Goal: Task Accomplishment & Management: Use online tool/utility

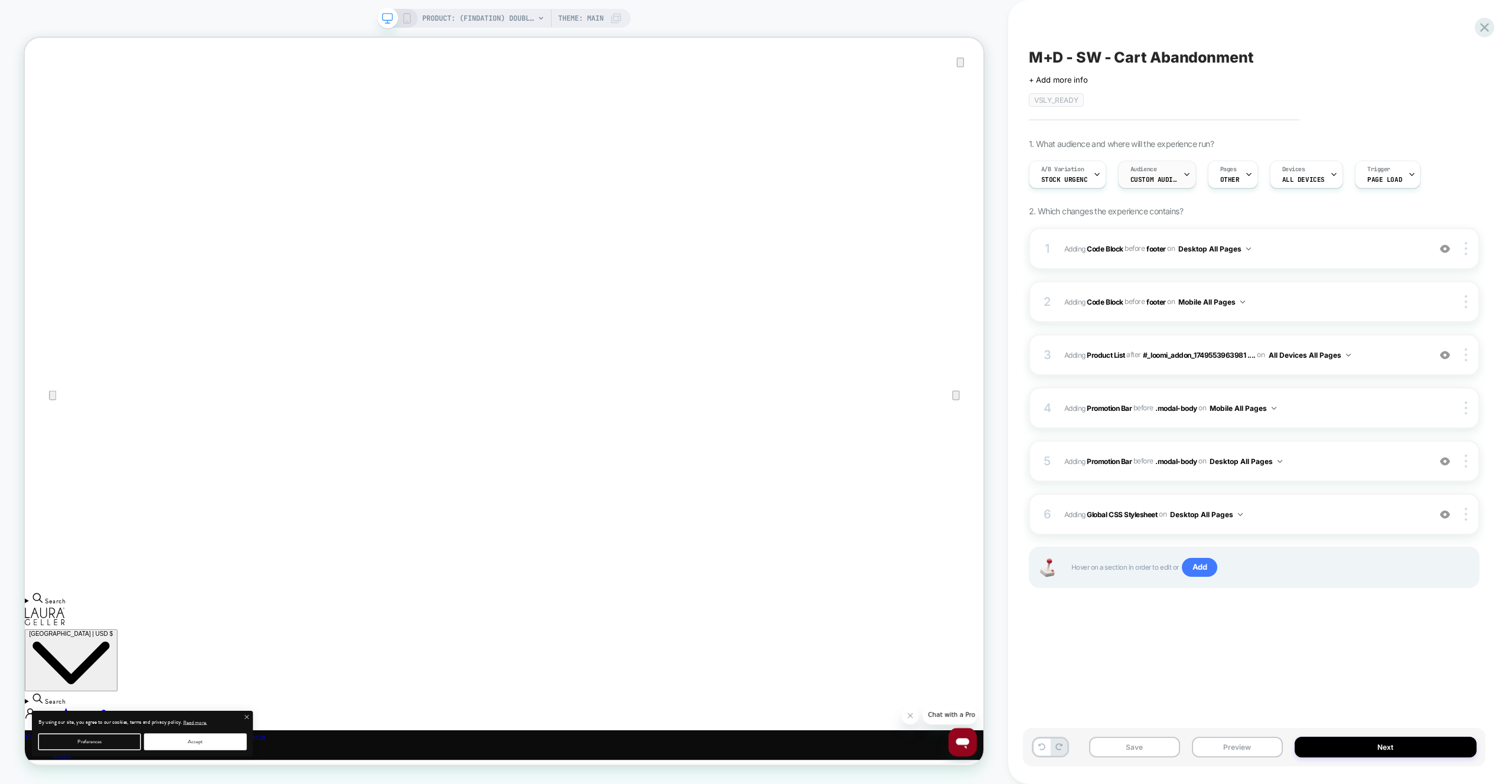
click at [1171, 174] on div "Audience Custom Audience" at bounding box center [1153, 174] width 71 height 27
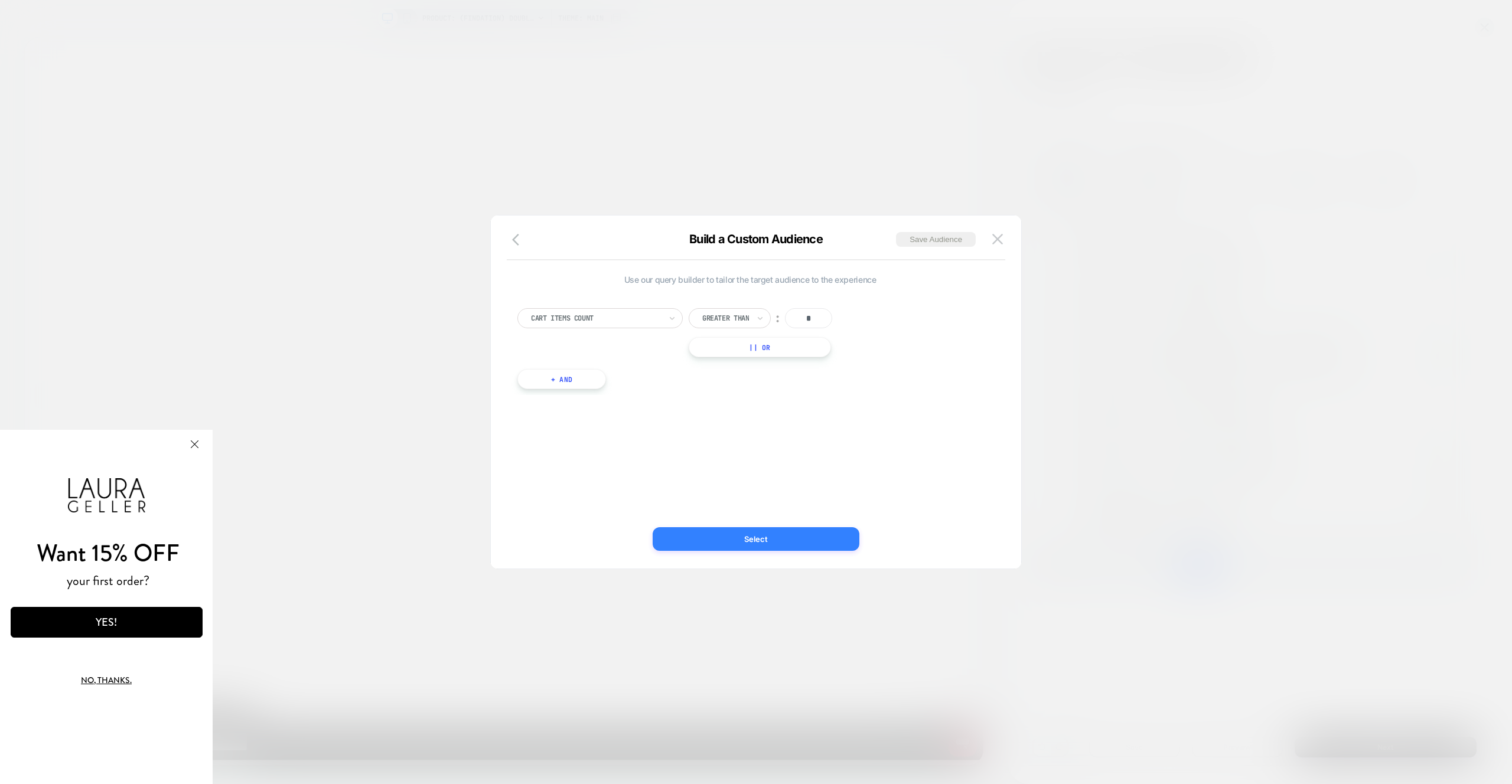
click at [749, 537] on button "Select" at bounding box center [756, 539] width 207 height 23
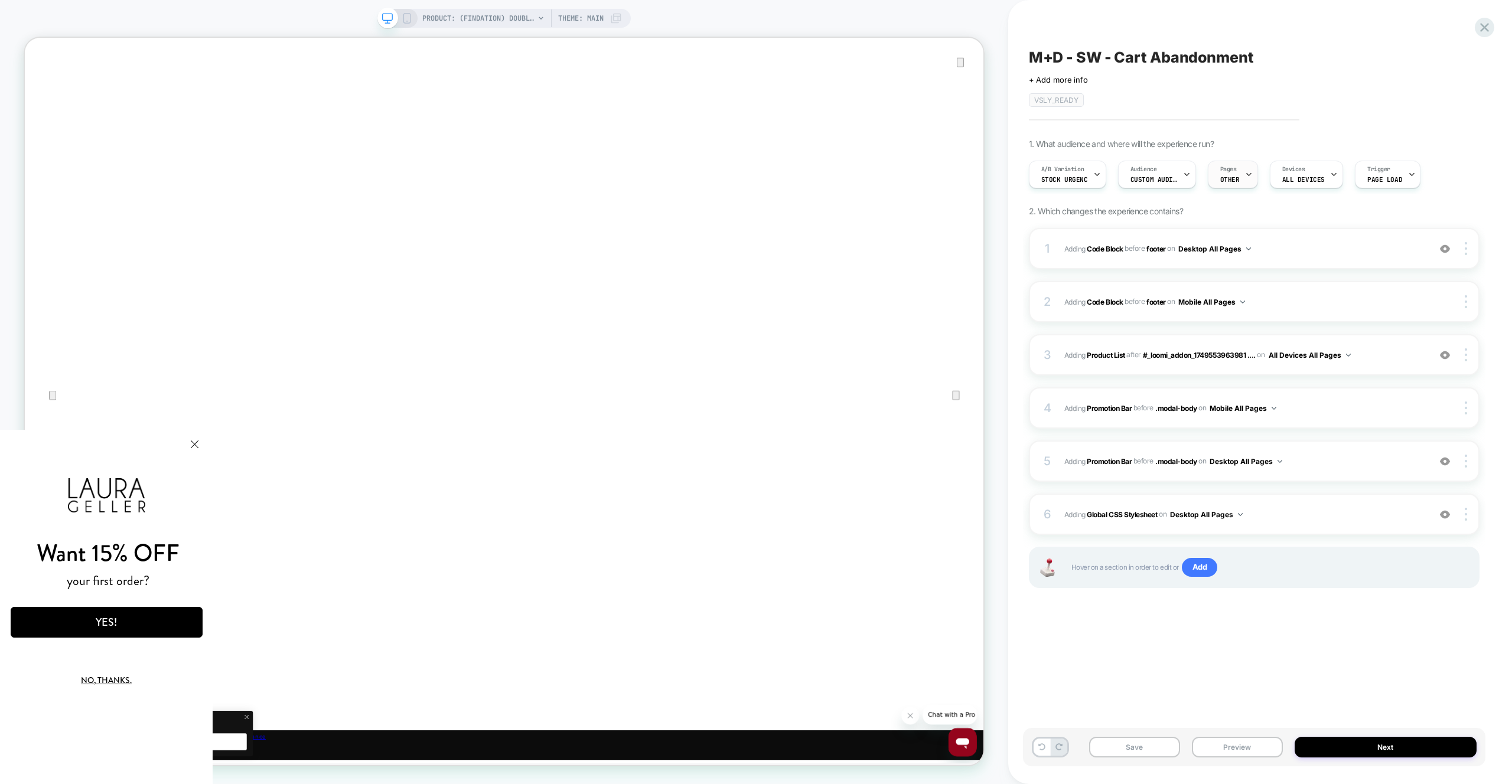
click at [1236, 174] on div "Pages OTHER" at bounding box center [1230, 174] width 43 height 27
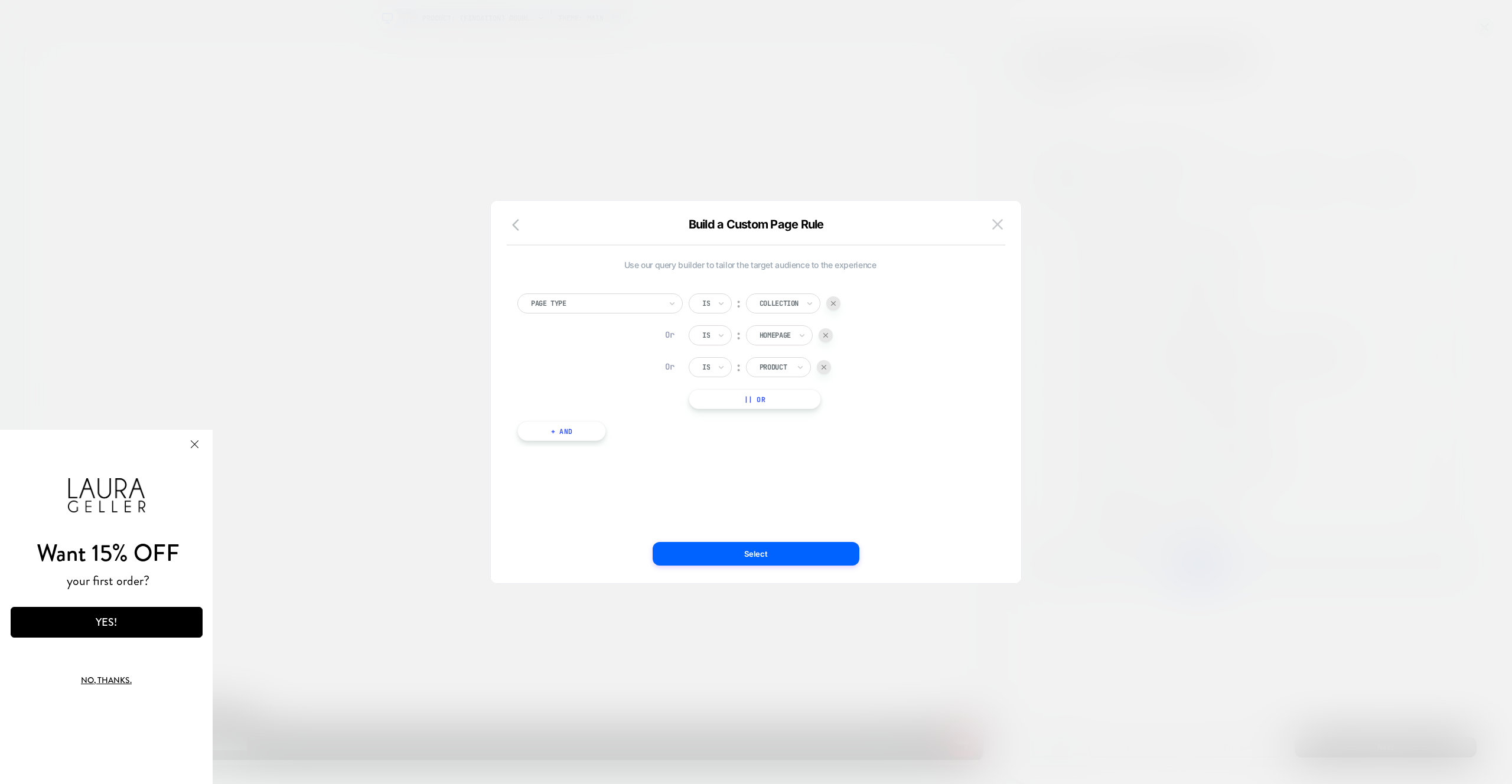
scroll to position [8, 0]
click at [755, 551] on button "Select" at bounding box center [756, 554] width 207 height 23
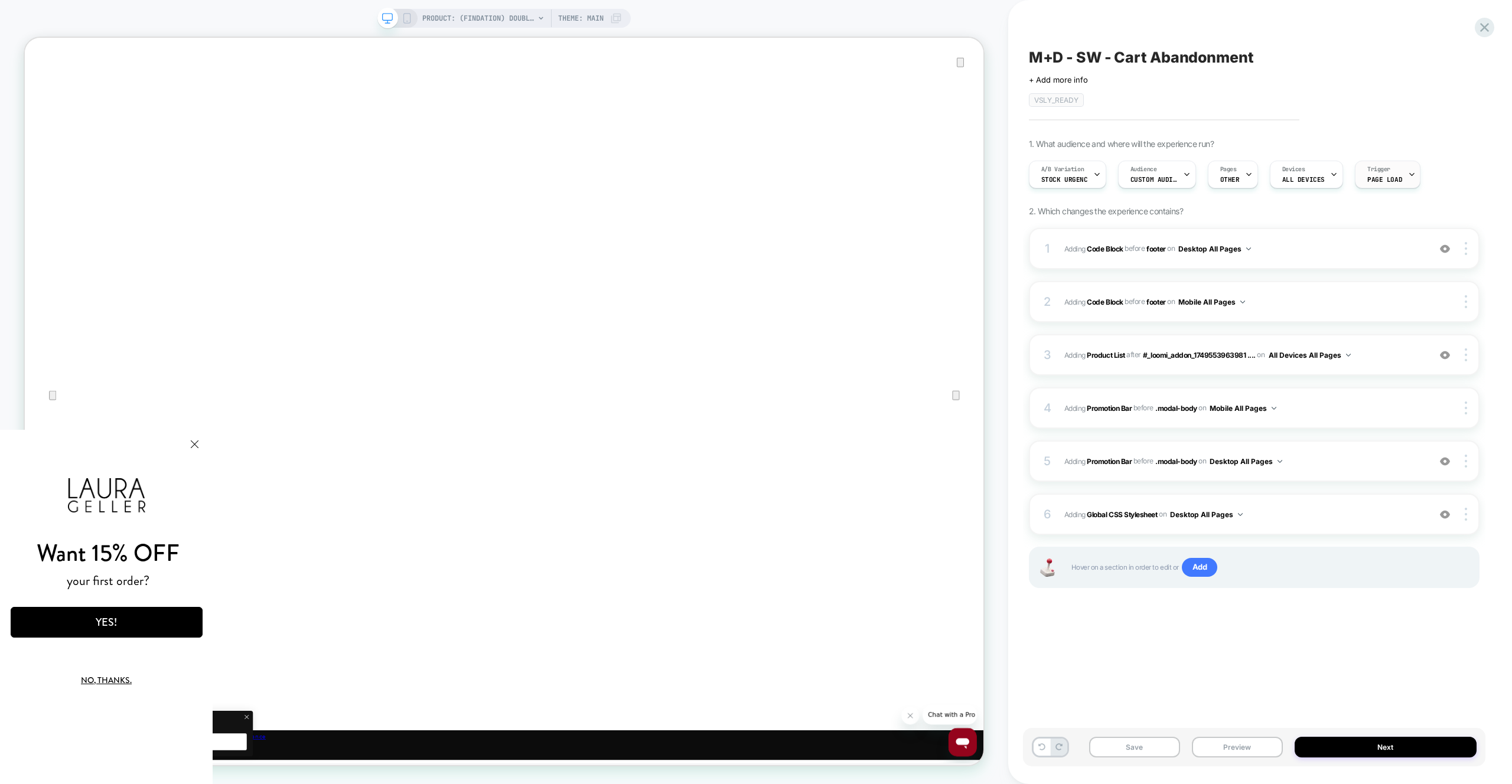
click at [1387, 170] on div "Trigger Page Load" at bounding box center [1384, 174] width 58 height 27
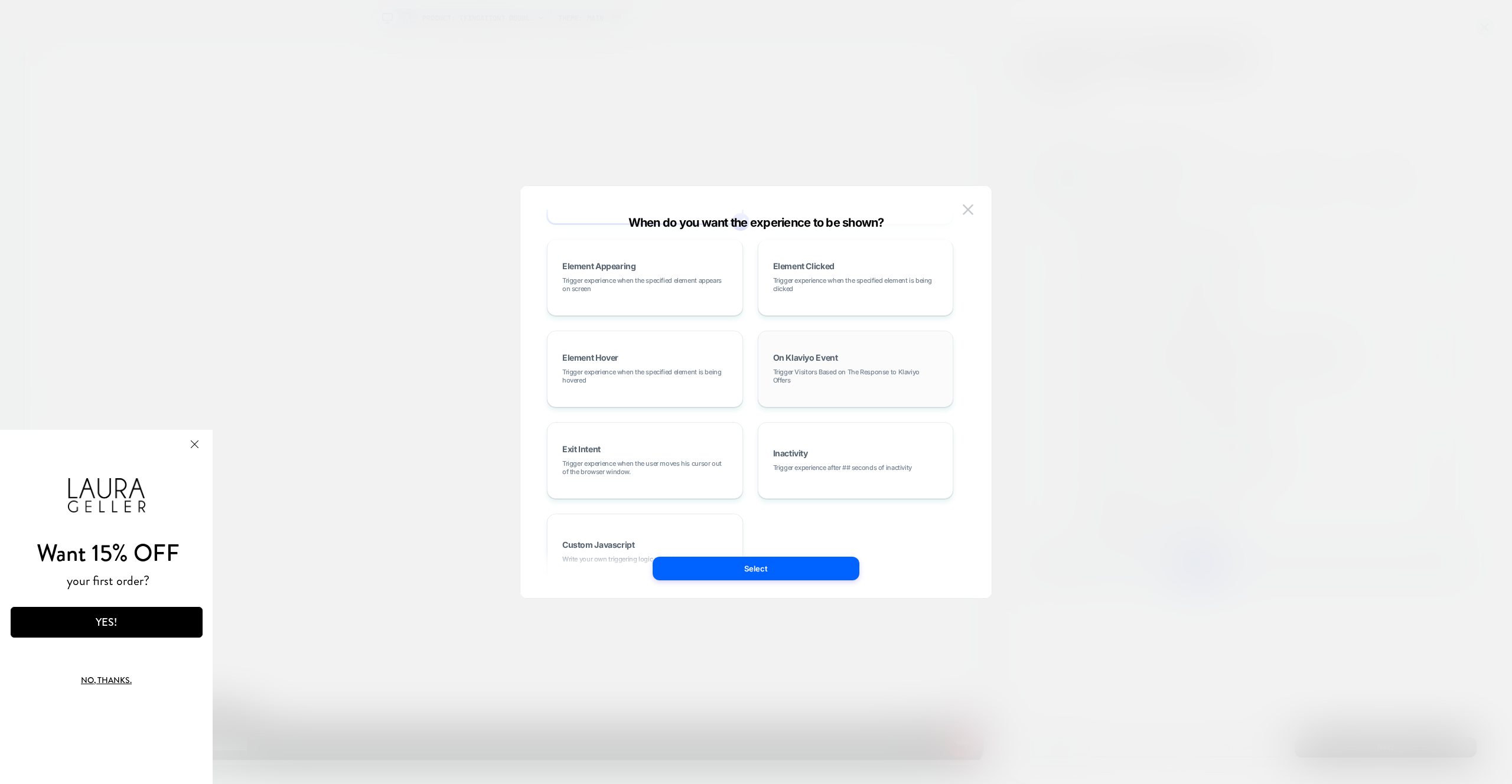
scroll to position [133, 0]
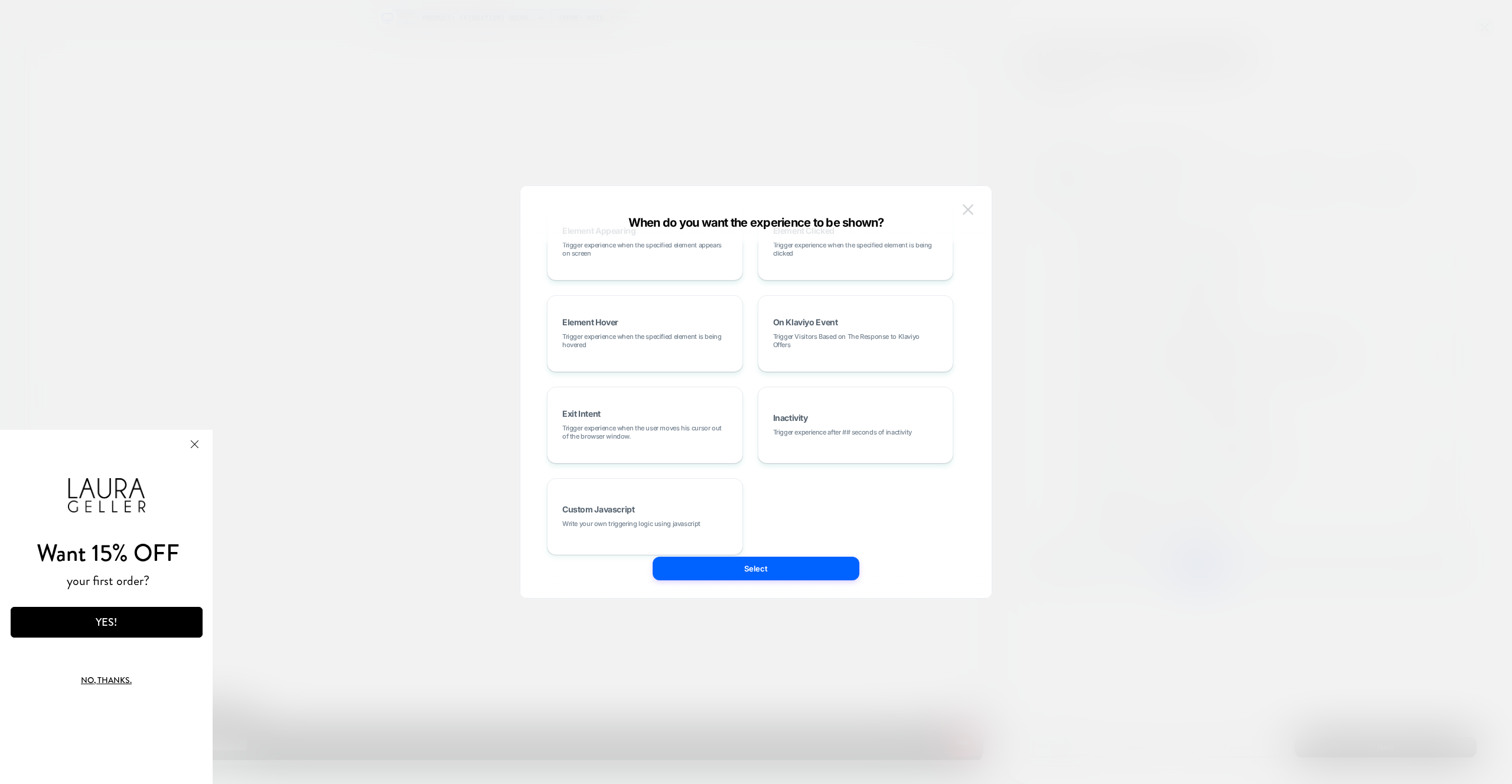
click at [966, 208] on img at bounding box center [968, 209] width 10 height 10
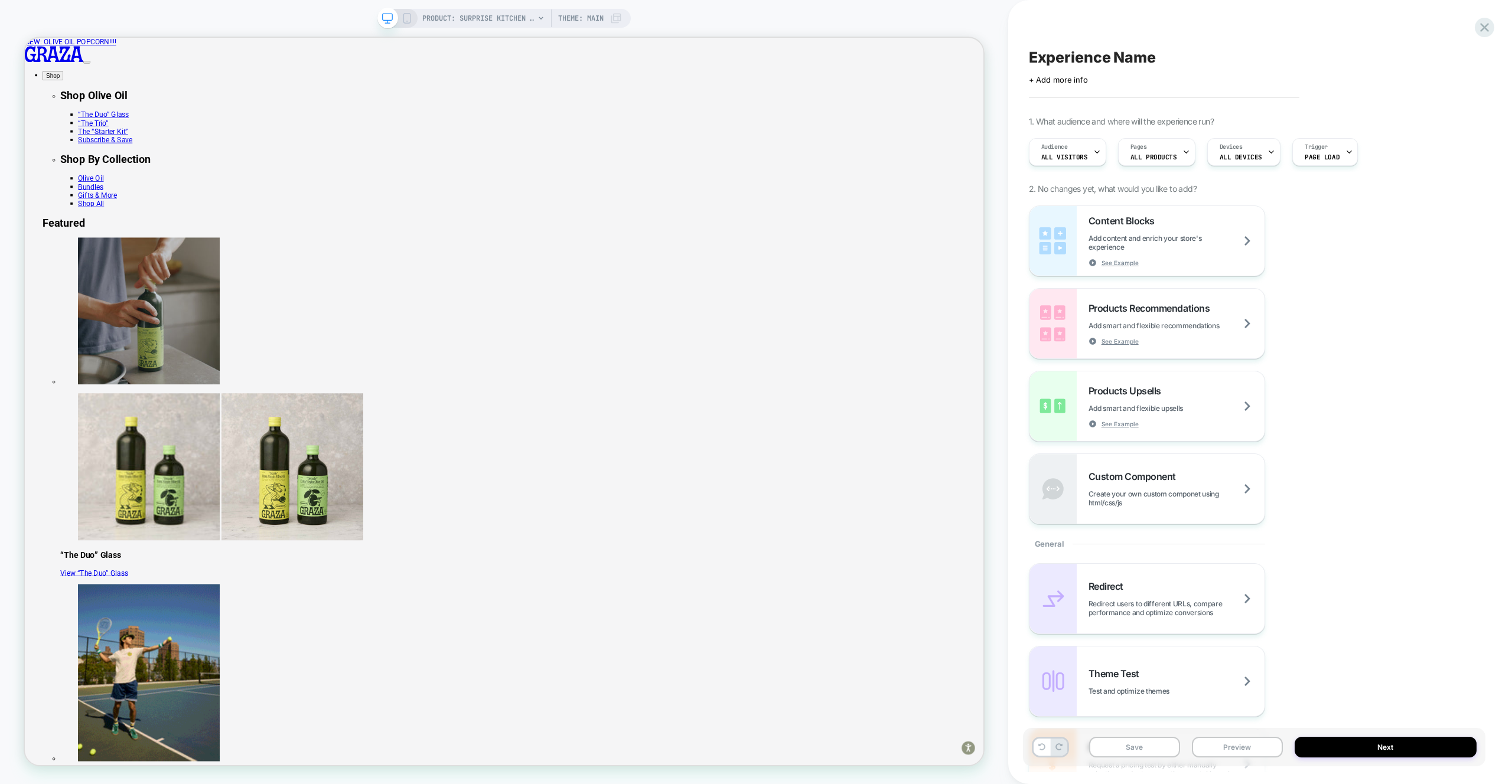
scroll to position [532, 0]
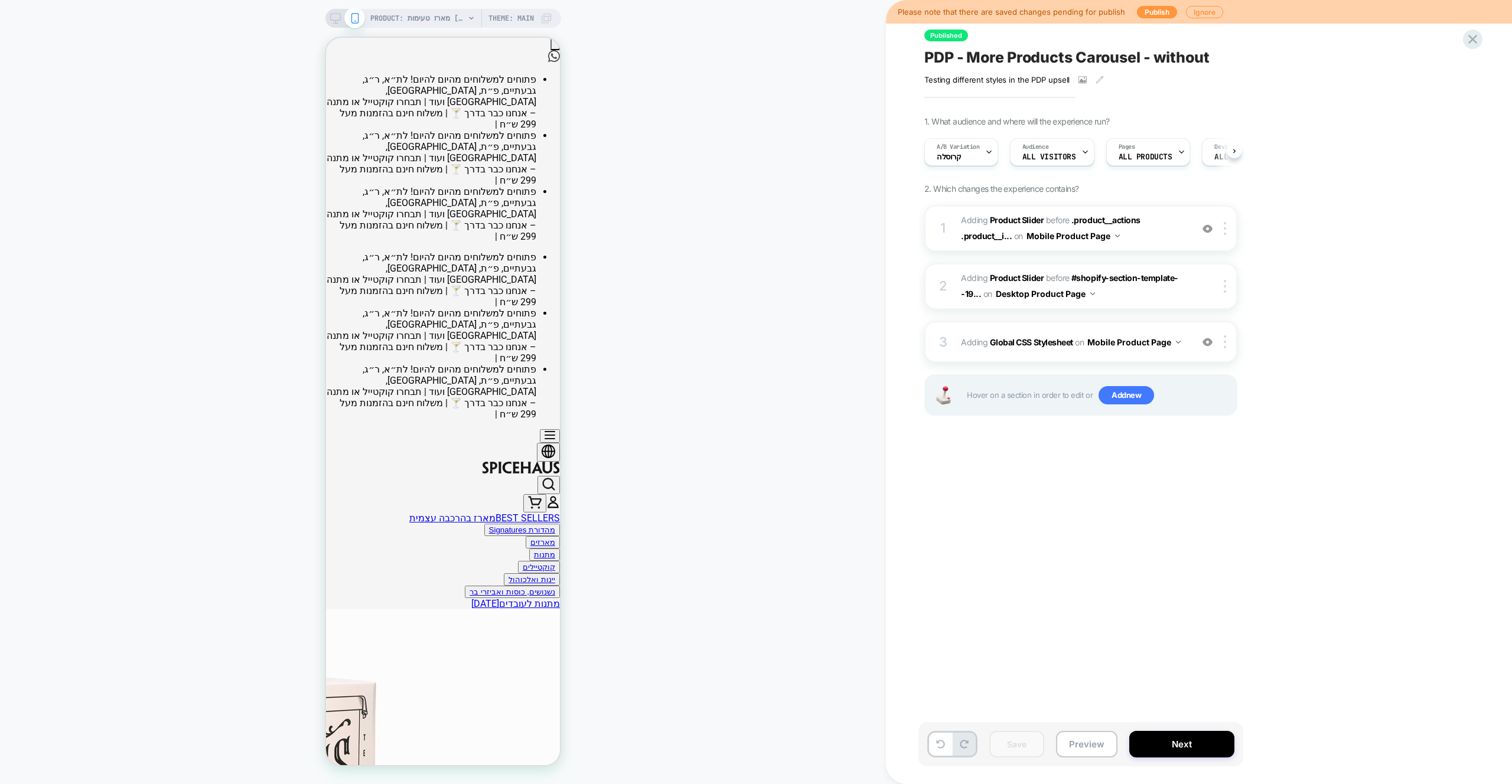
scroll to position [0, 1]
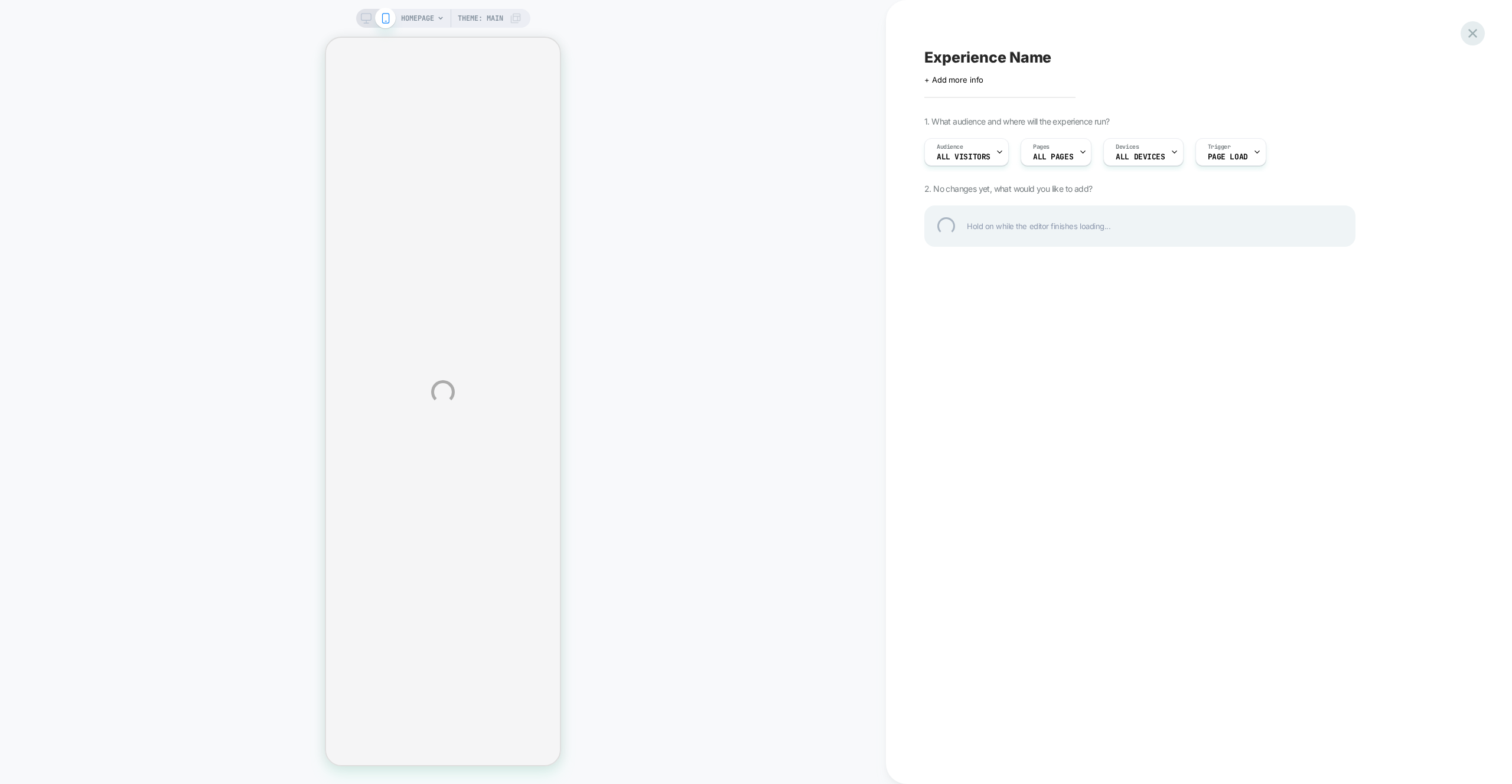
click at [1480, 36] on div at bounding box center [1472, 33] width 24 height 24
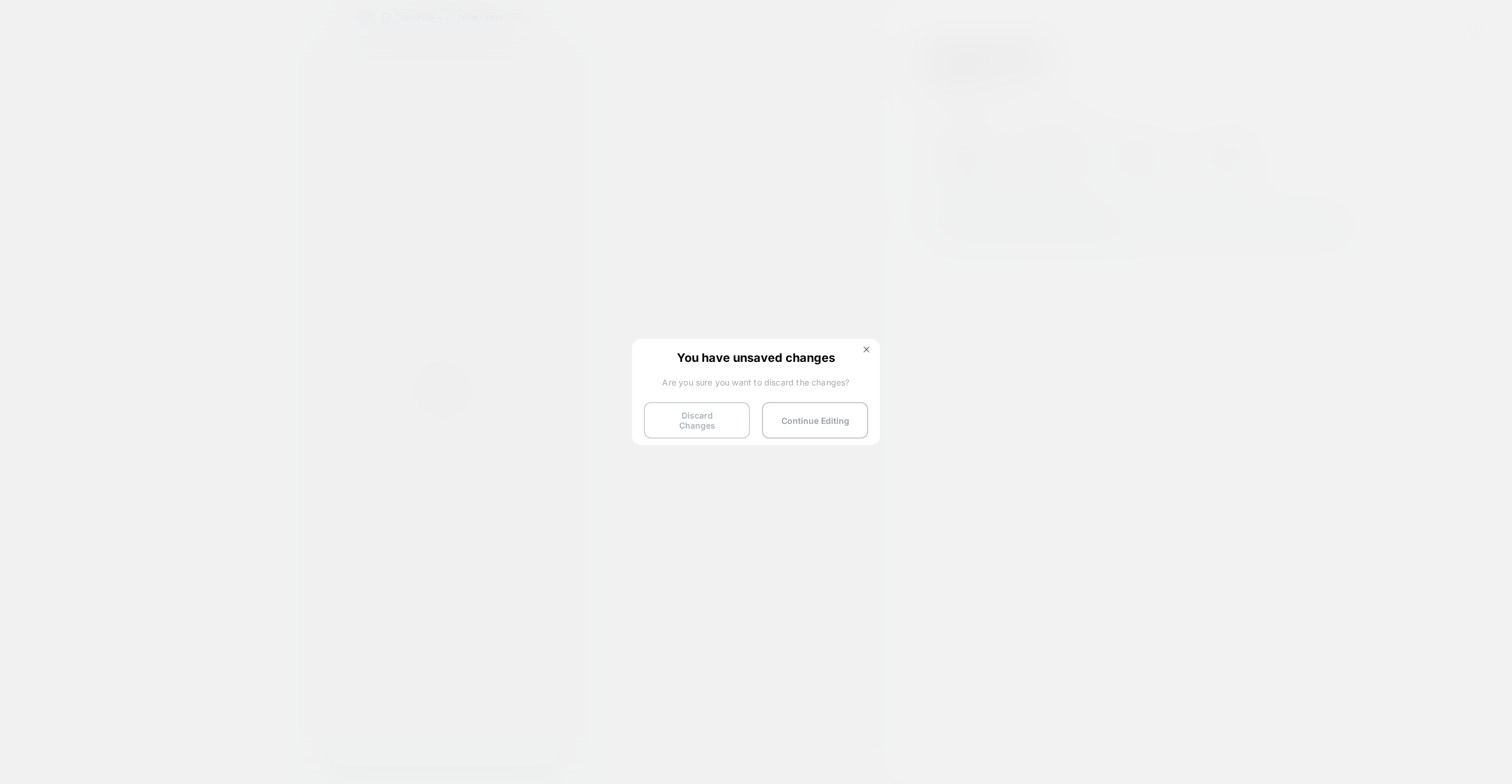
click at [706, 424] on button "Discard Changes" at bounding box center [697, 420] width 106 height 36
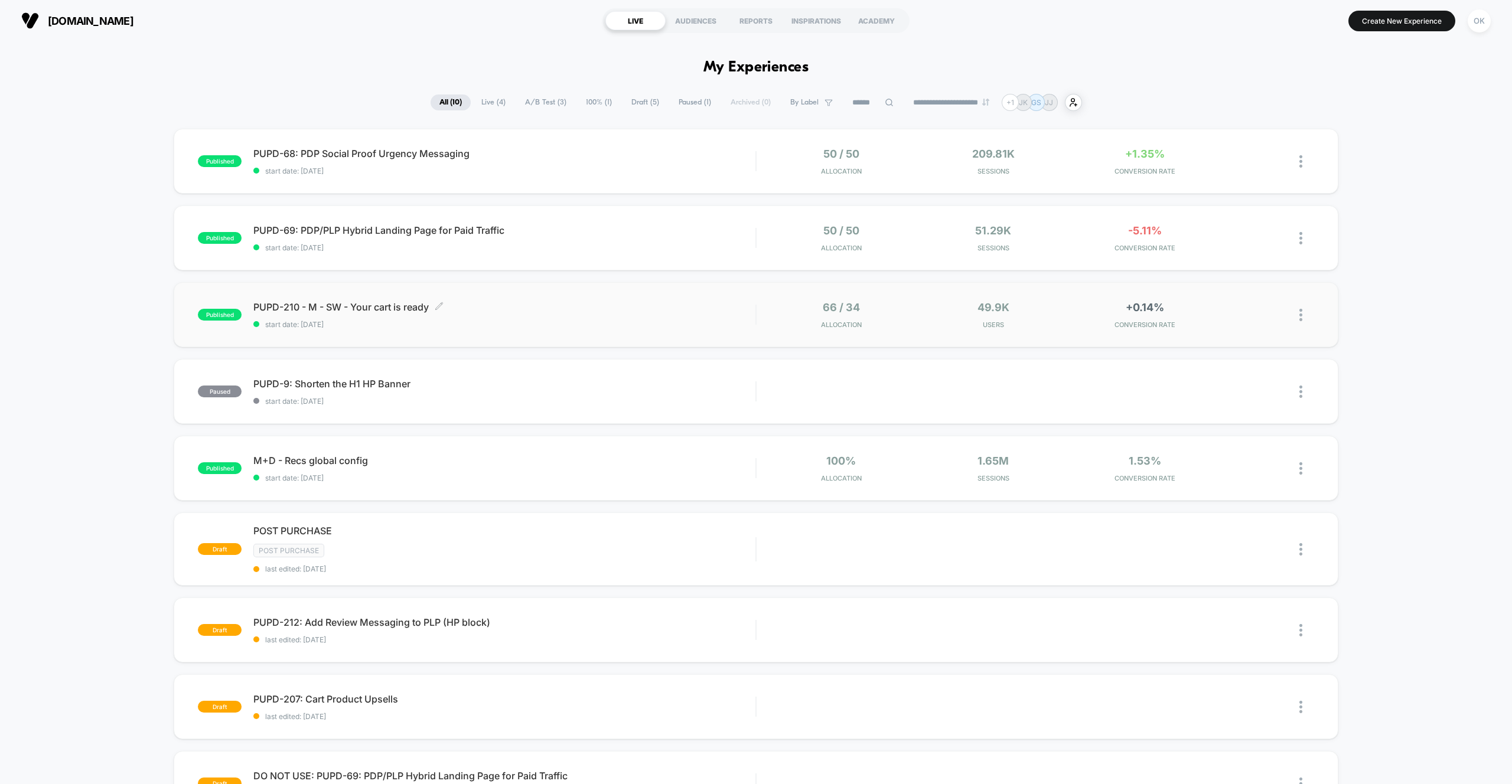
click at [361, 315] on div "PUPD-210 - M - SW - Your cart is ready Click to edit experience details Click t…" at bounding box center [505, 315] width 502 height 28
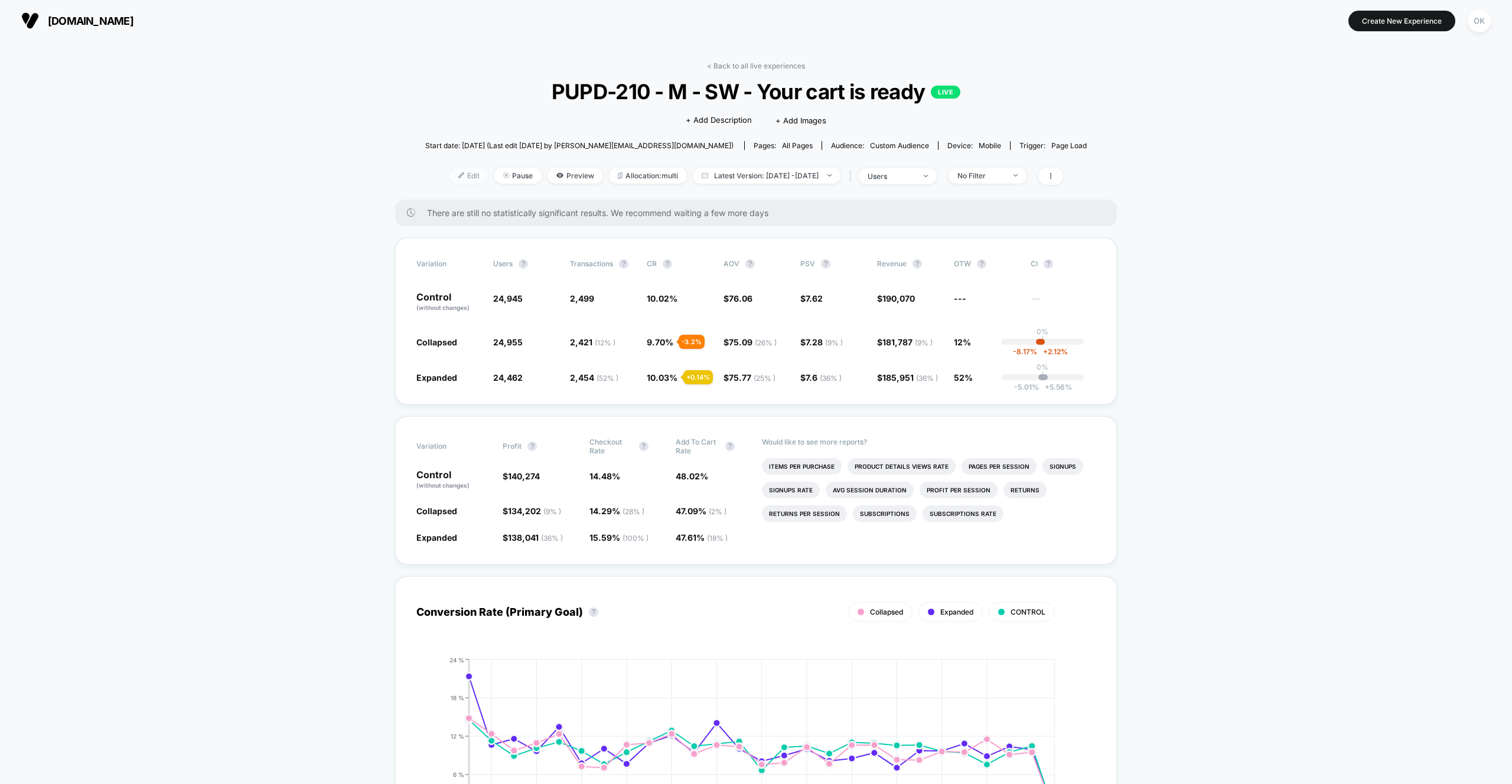
click at [450, 176] on span "Edit" at bounding box center [469, 176] width 39 height 16
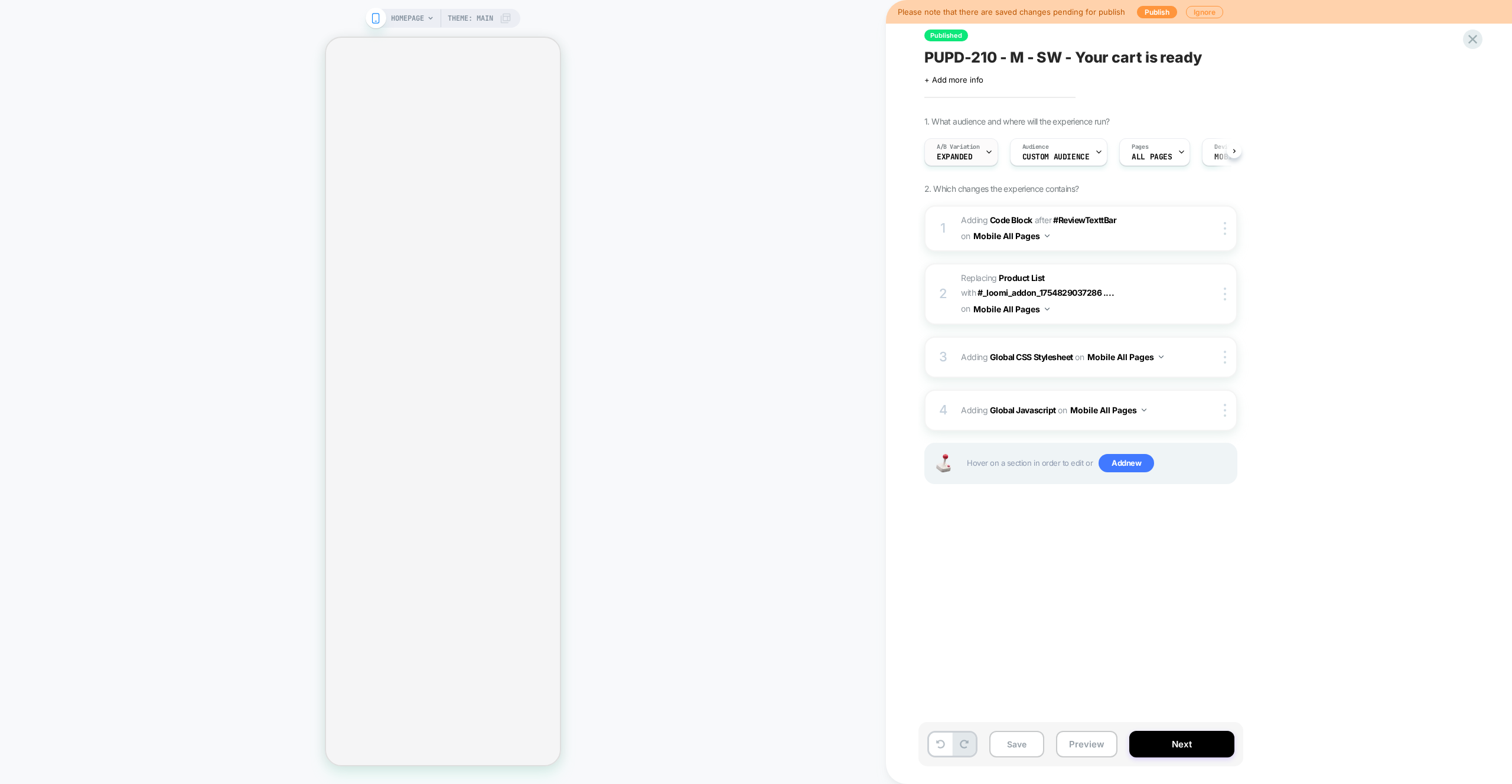
scroll to position [0, 1]
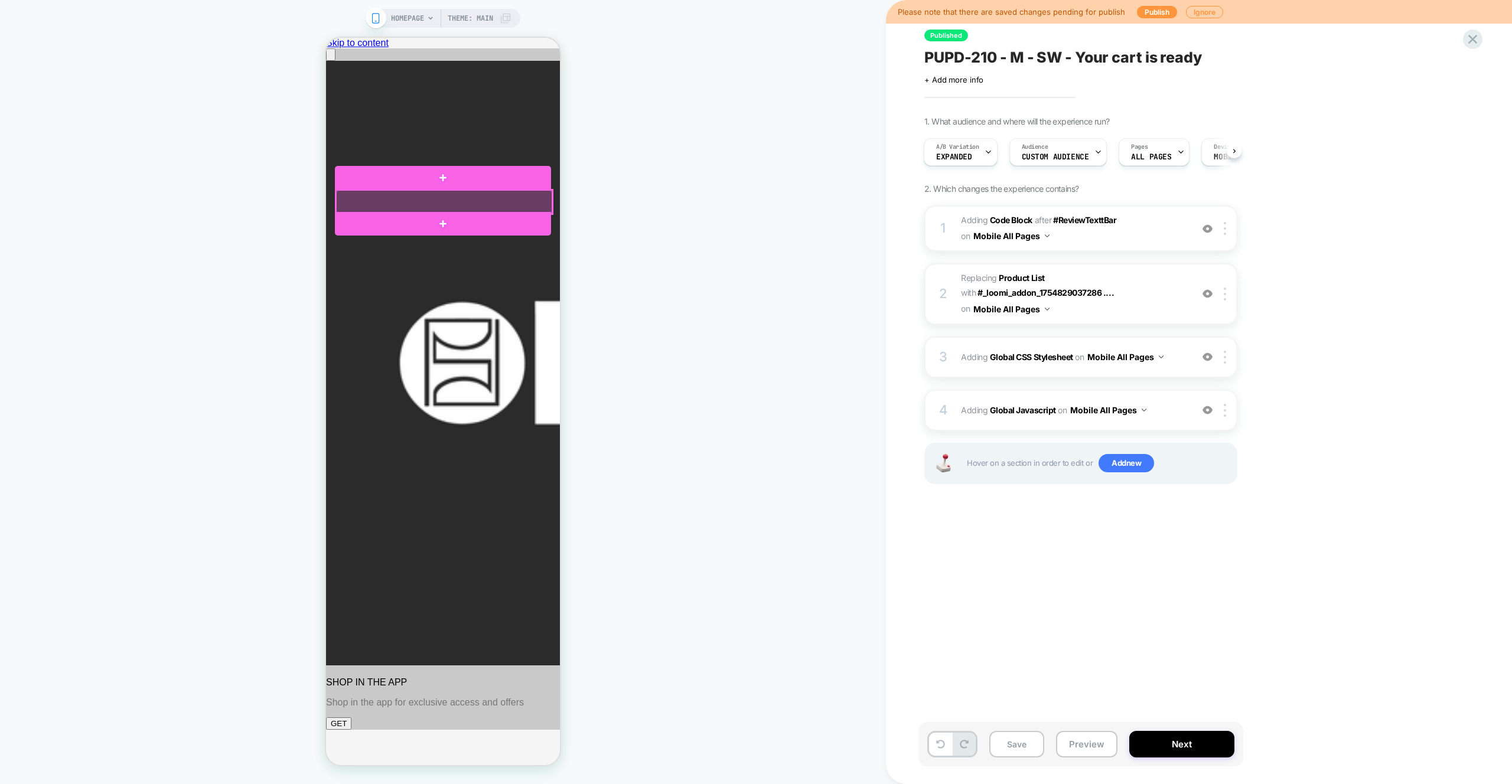
click at [524, 198] on div at bounding box center [444, 202] width 216 height 23
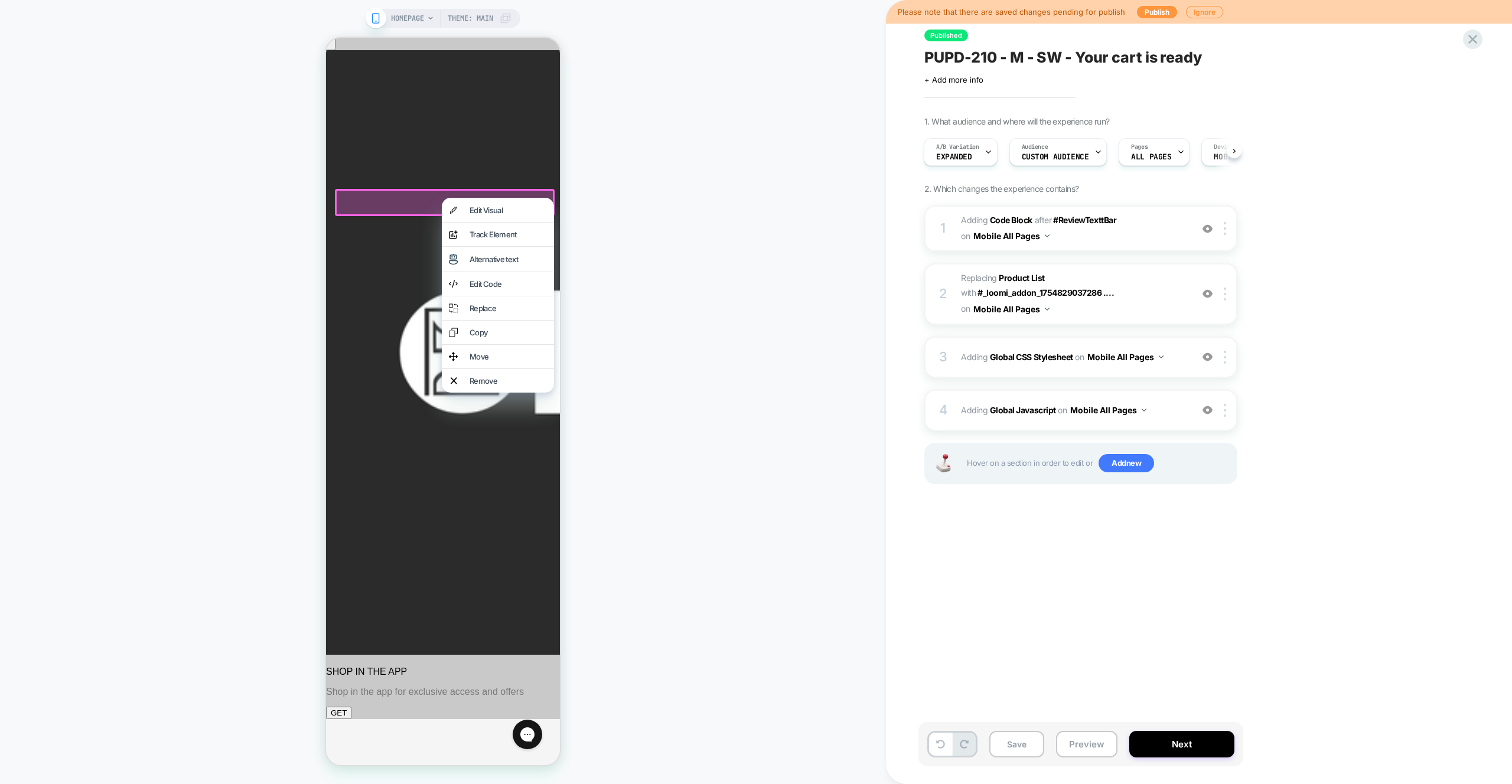
scroll to position [0, 0]
click at [697, 202] on div "HOMEPAGE Theme: MAIN" at bounding box center [443, 392] width 886 height 761
click at [1089, 156] on div "Audience Custom Audience" at bounding box center [1055, 152] width 91 height 27
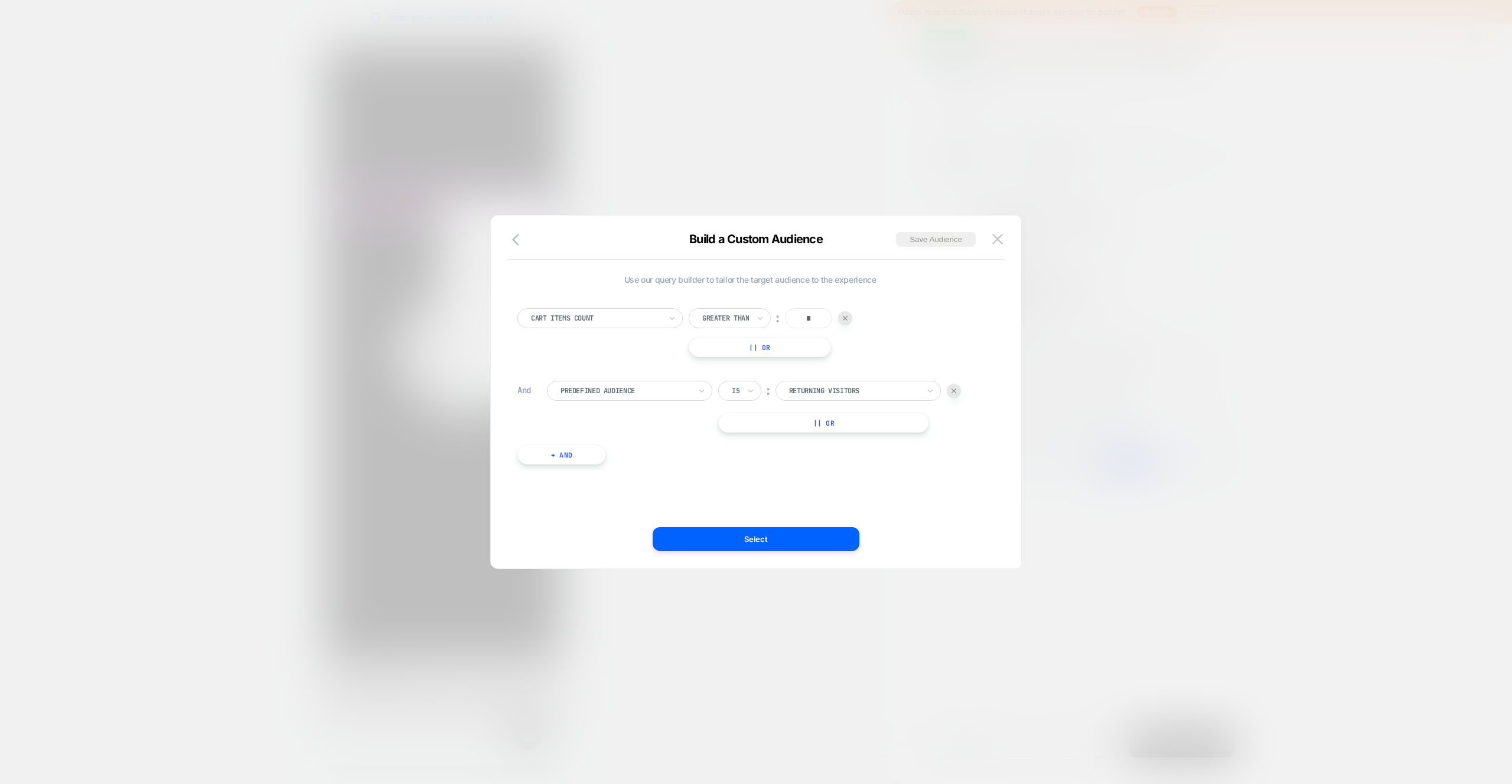
click at [551, 452] on button "+ And" at bounding box center [562, 455] width 89 height 20
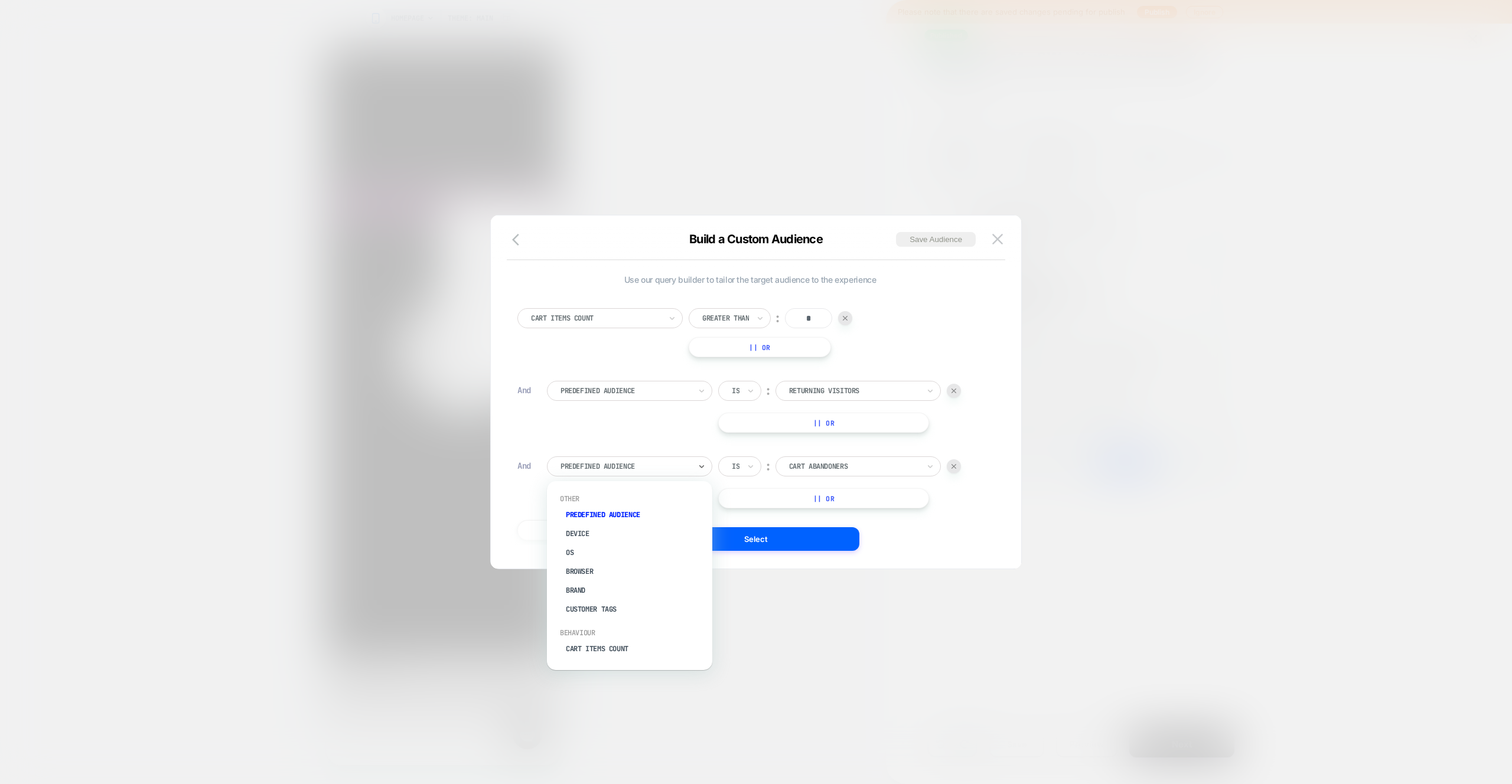
click at [608, 468] on div at bounding box center [625, 466] width 130 height 10
click at [962, 503] on div "option Predefined Audience focused, 1 of 33. 33 results available. Use Up and D…" at bounding box center [765, 482] width 436 height 52
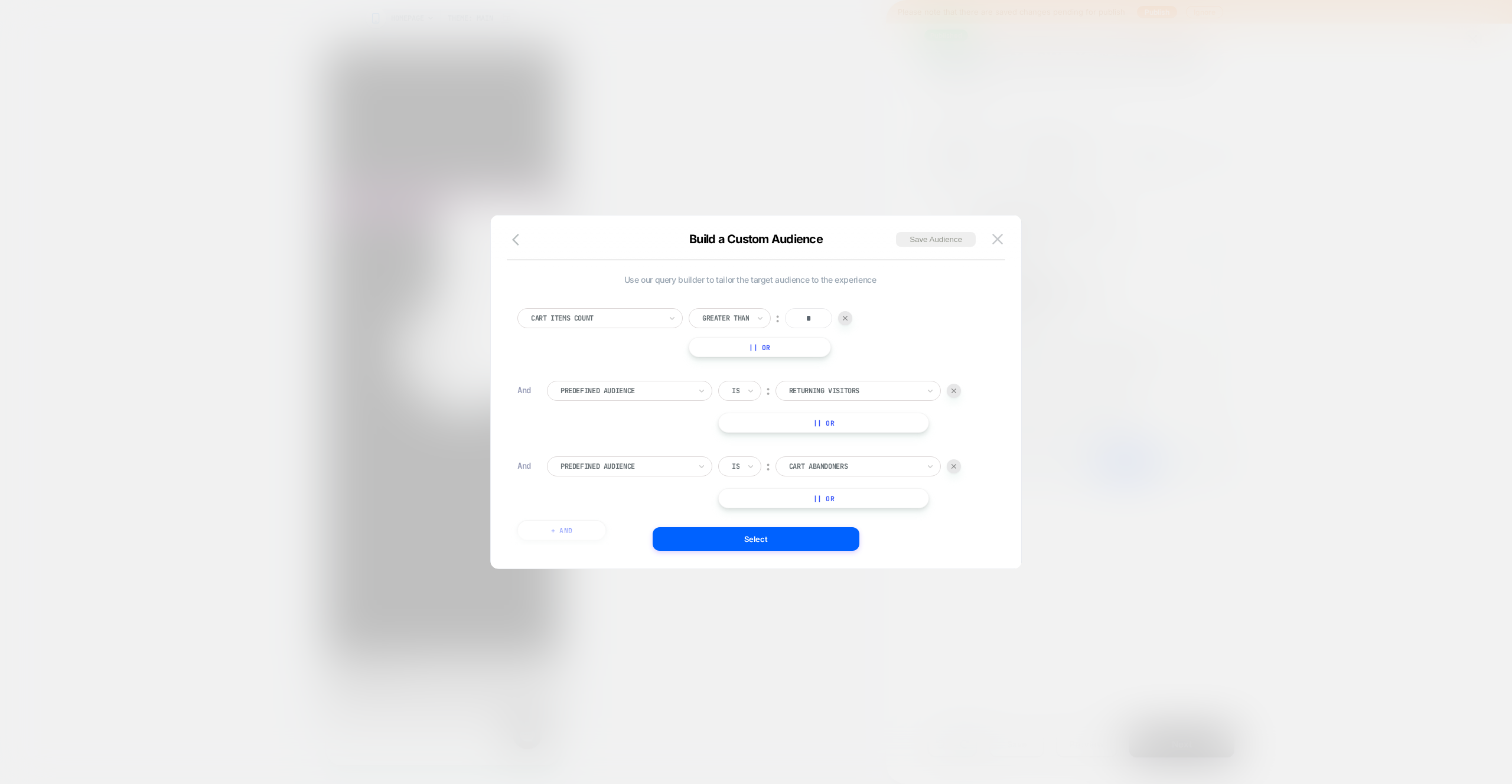
click at [742, 543] on button "Select" at bounding box center [756, 539] width 207 height 23
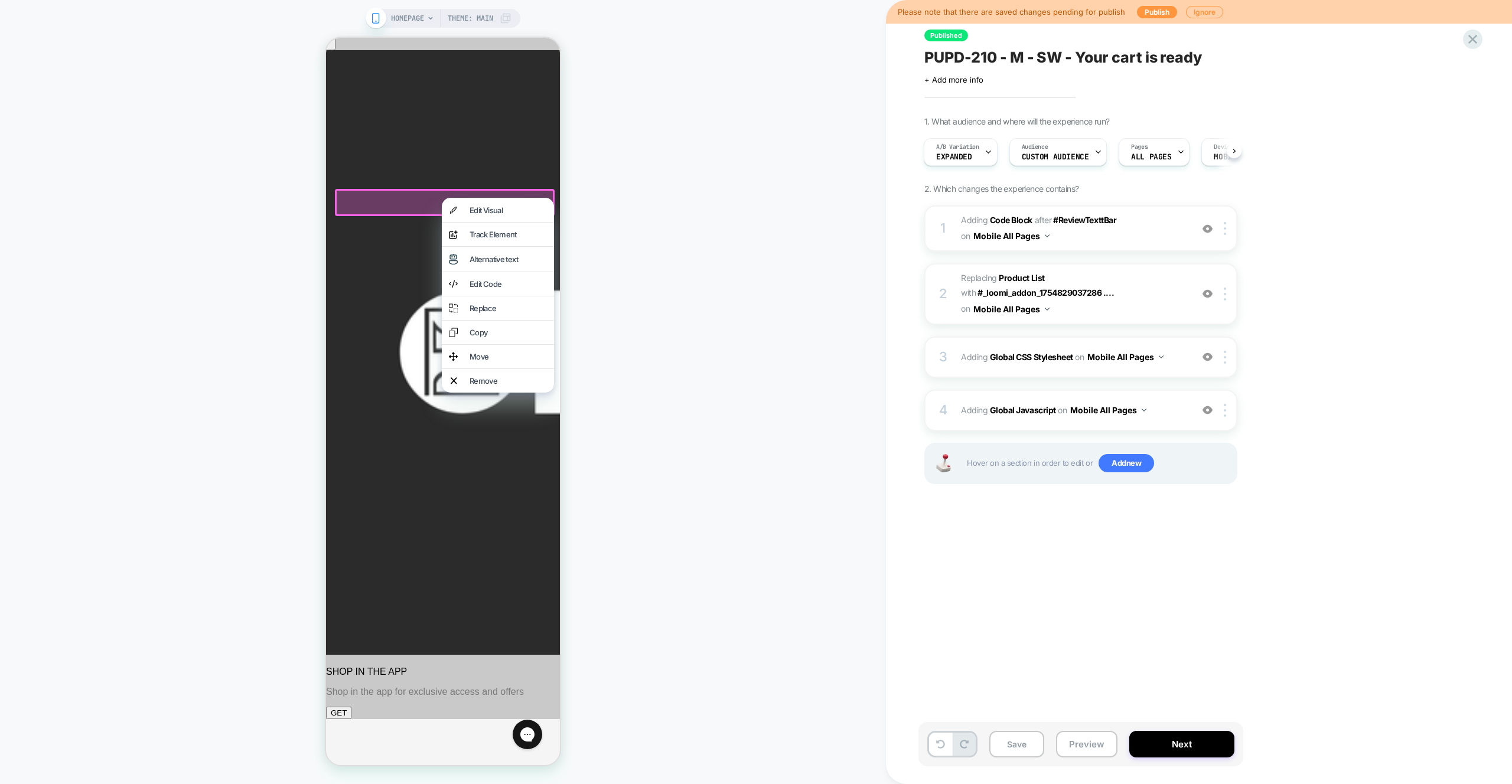
click at [716, 212] on div "HOMEPAGE Theme: MAIN" at bounding box center [443, 392] width 886 height 761
click at [1079, 157] on span "Custom Audience" at bounding box center [1055, 157] width 67 height 8
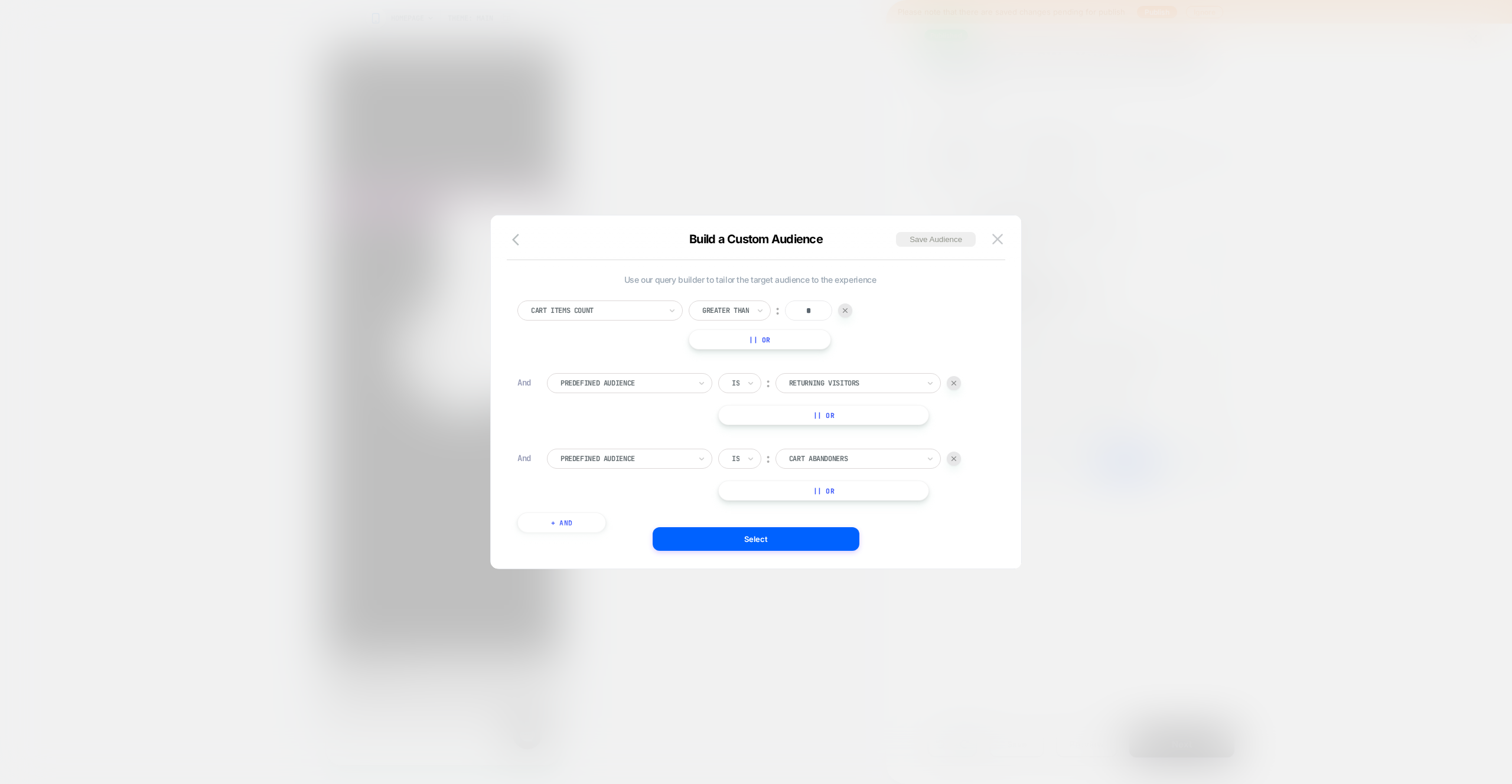
scroll to position [12, 0]
click at [959, 381] on div at bounding box center [954, 379] width 14 height 14
click at [803, 533] on button "Select" at bounding box center [756, 539] width 207 height 23
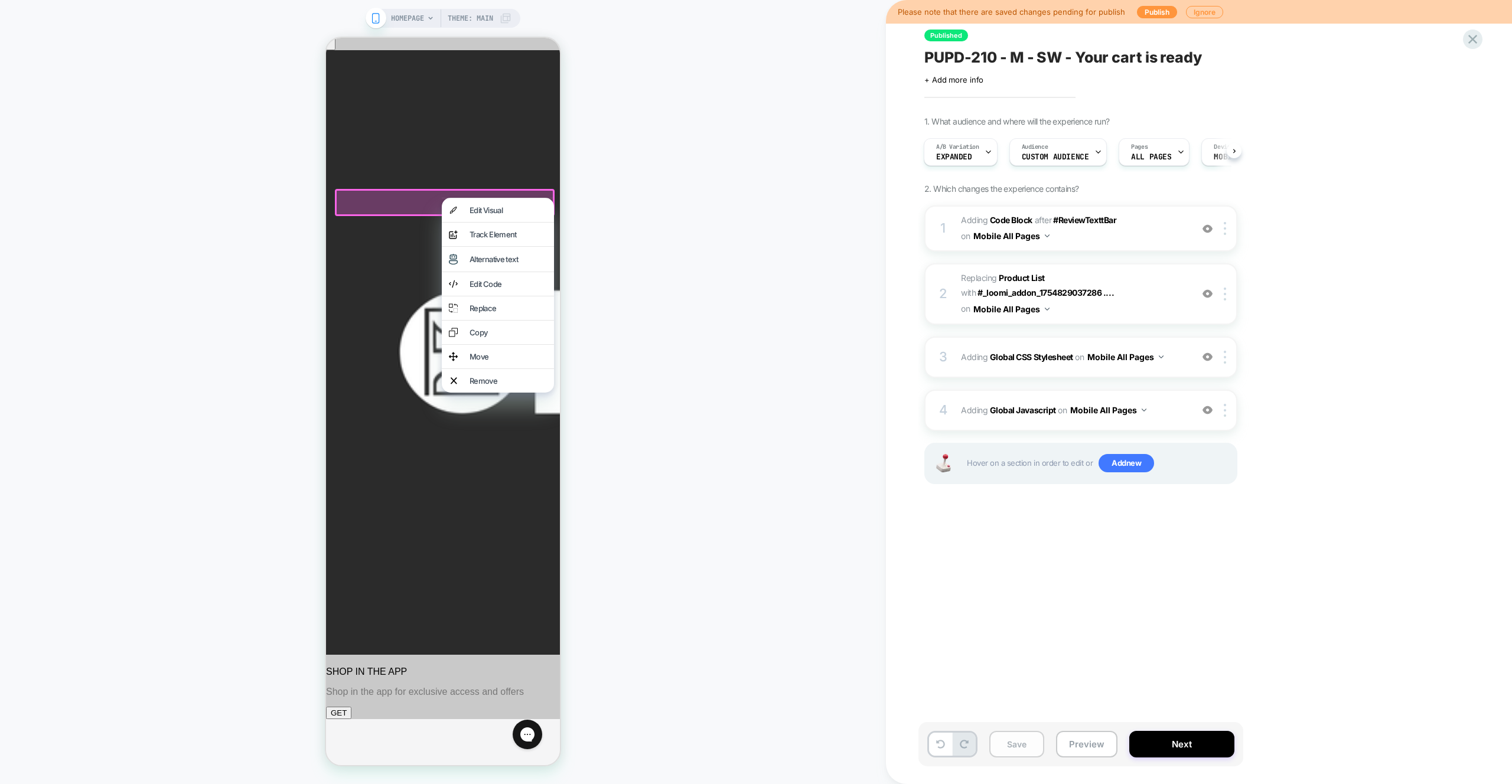
click at [1025, 744] on button "Save" at bounding box center [1016, 744] width 55 height 27
click at [781, 247] on div "HOMEPAGE Theme: MAIN" at bounding box center [443, 392] width 886 height 761
click at [1166, 153] on span "ALL PAGES" at bounding box center [1151, 157] width 40 height 8
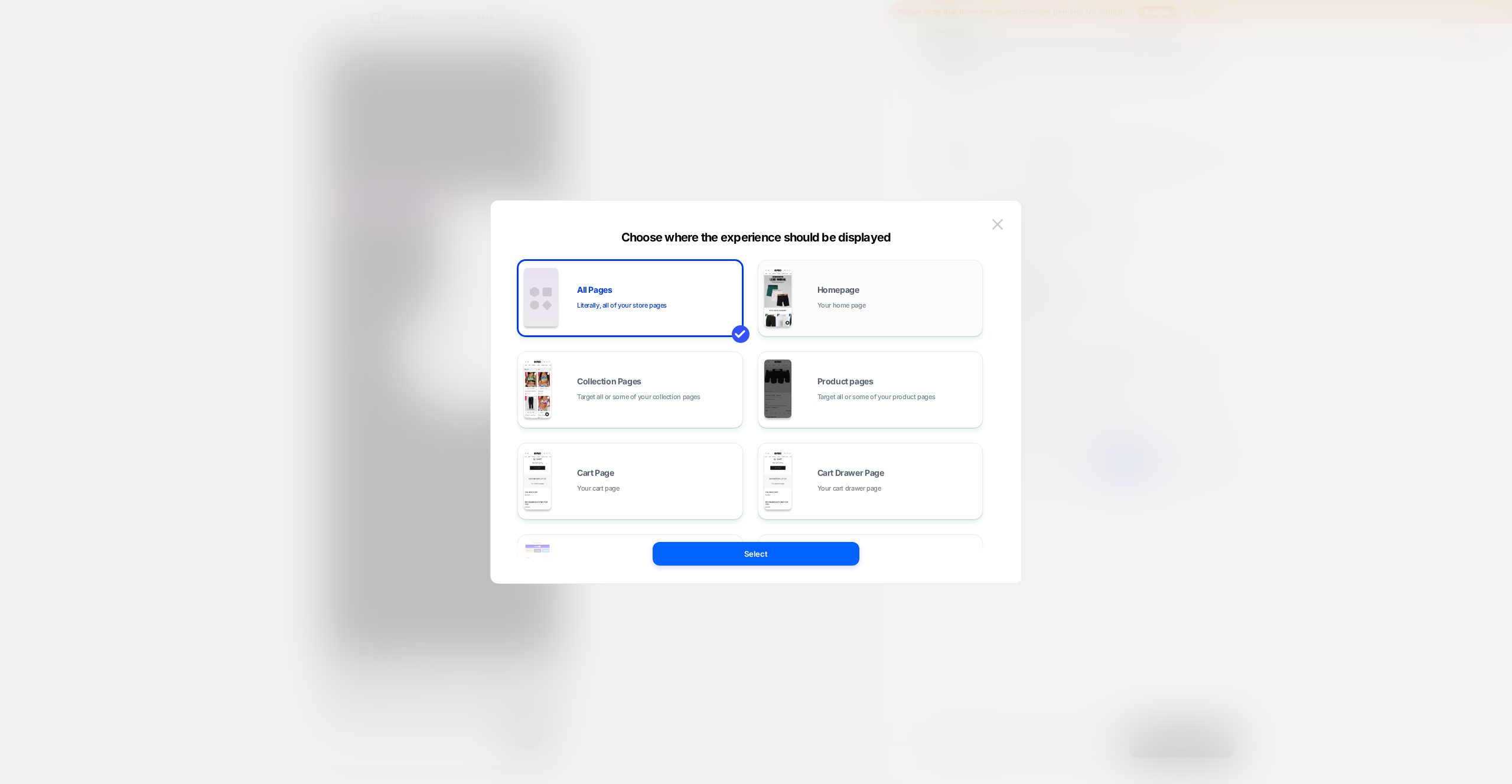
click at [839, 293] on span "Homepage" at bounding box center [838, 290] width 42 height 8
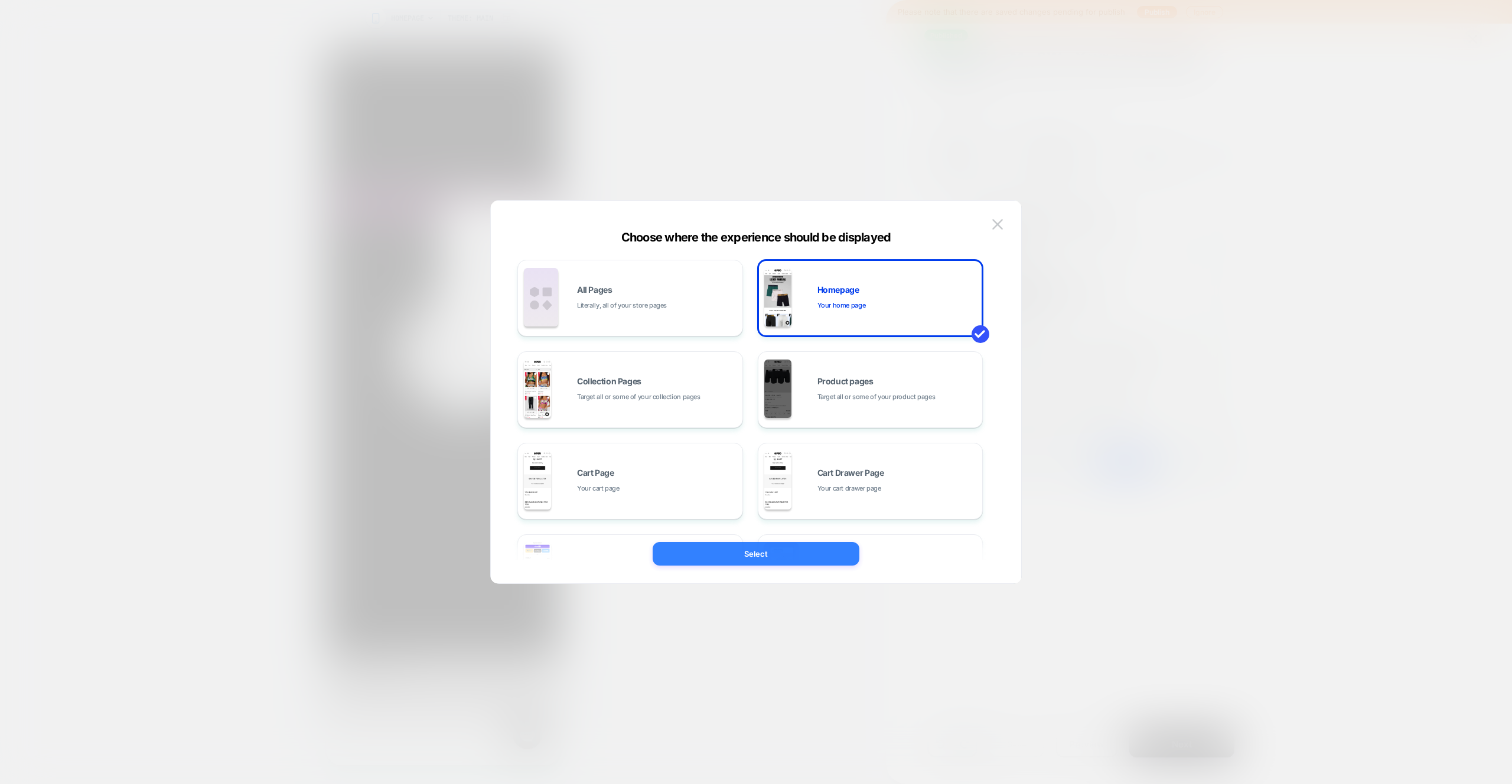
click at [736, 549] on button "Select" at bounding box center [756, 554] width 207 height 23
